Goal: Task Accomplishment & Management: Manage account settings

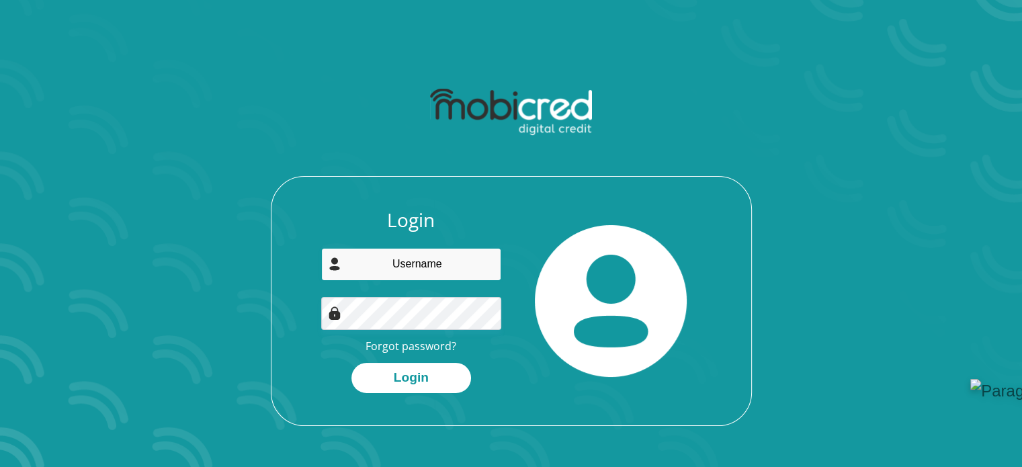
click at [438, 266] on input "email" at bounding box center [411, 264] width 180 height 33
type input "janaxklaasen@gmail.com"
click at [873, 226] on div "Login janaxklaasen@gmail.com Forgot password? Login" at bounding box center [511, 253] width 766 height 410
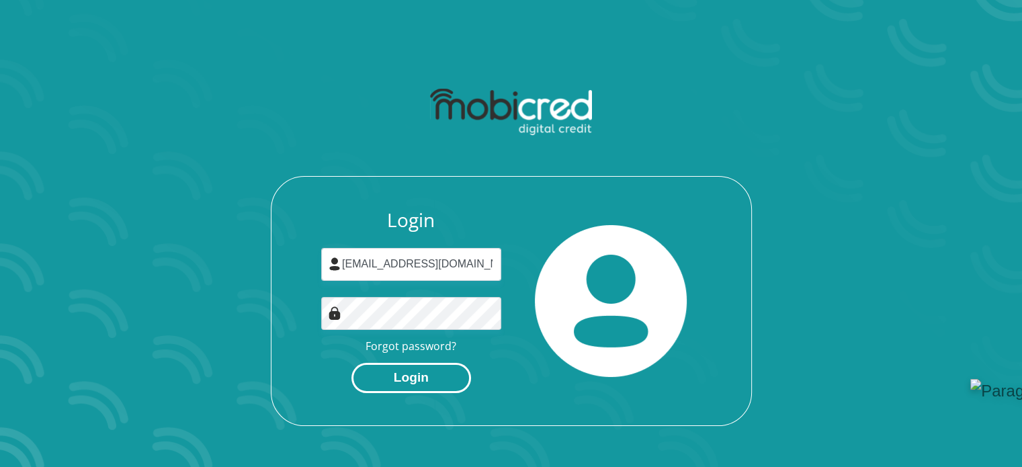
click at [438, 384] on button "Login" at bounding box center [412, 378] width 120 height 30
